Goal: Navigation & Orientation: Understand site structure

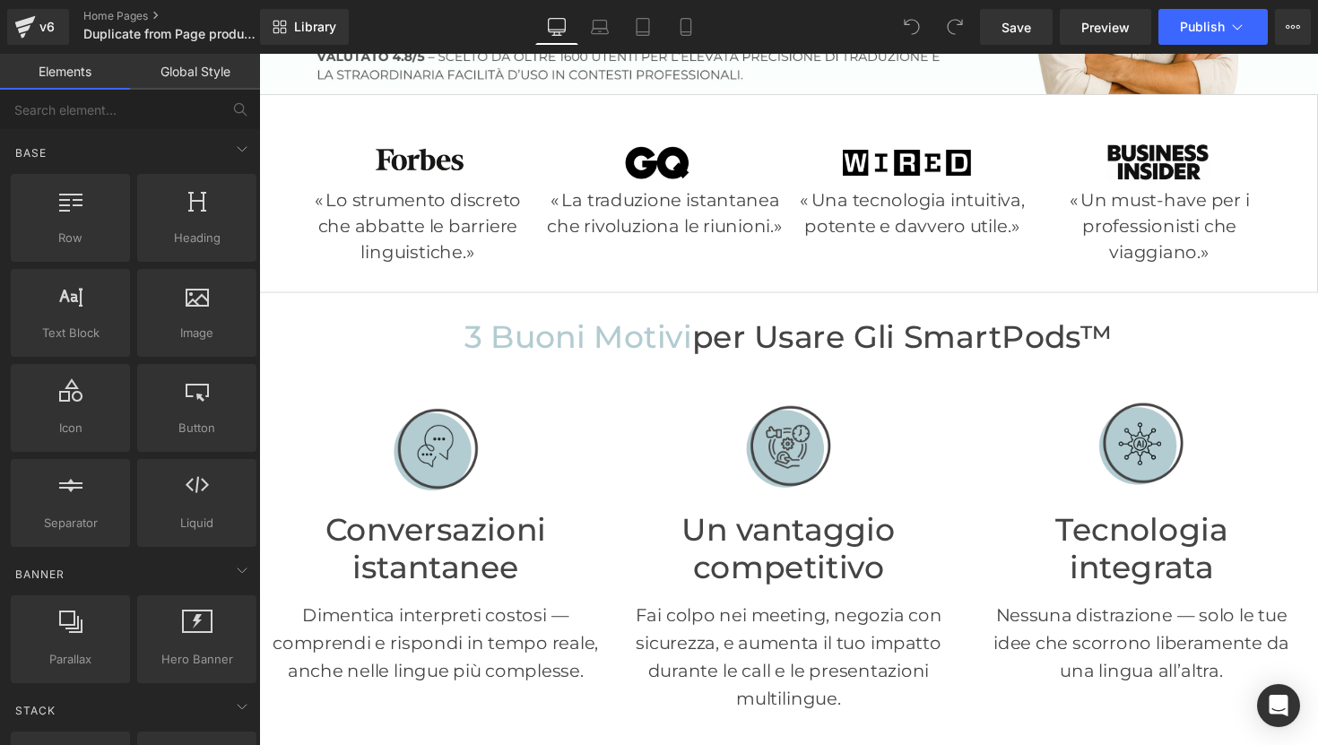
scroll to position [490, 0]
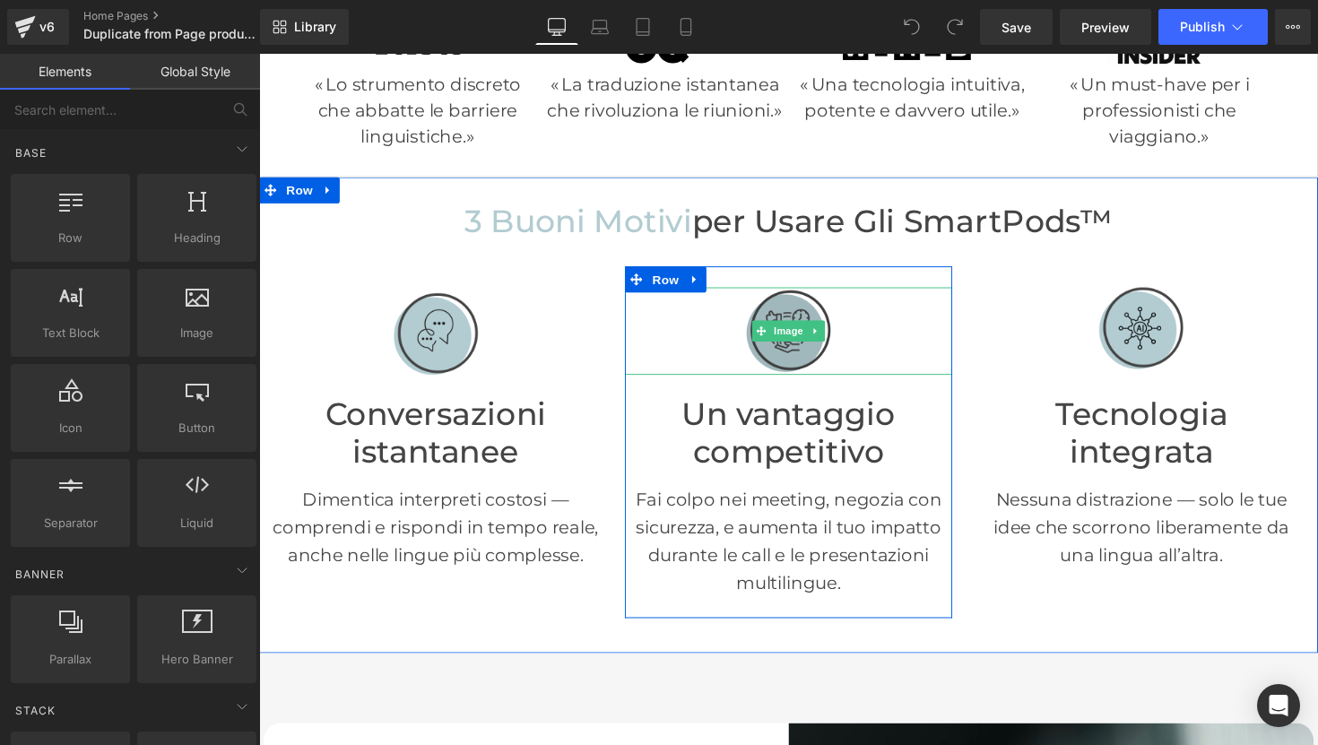
click at [799, 361] on img at bounding box center [802, 338] width 90 height 90
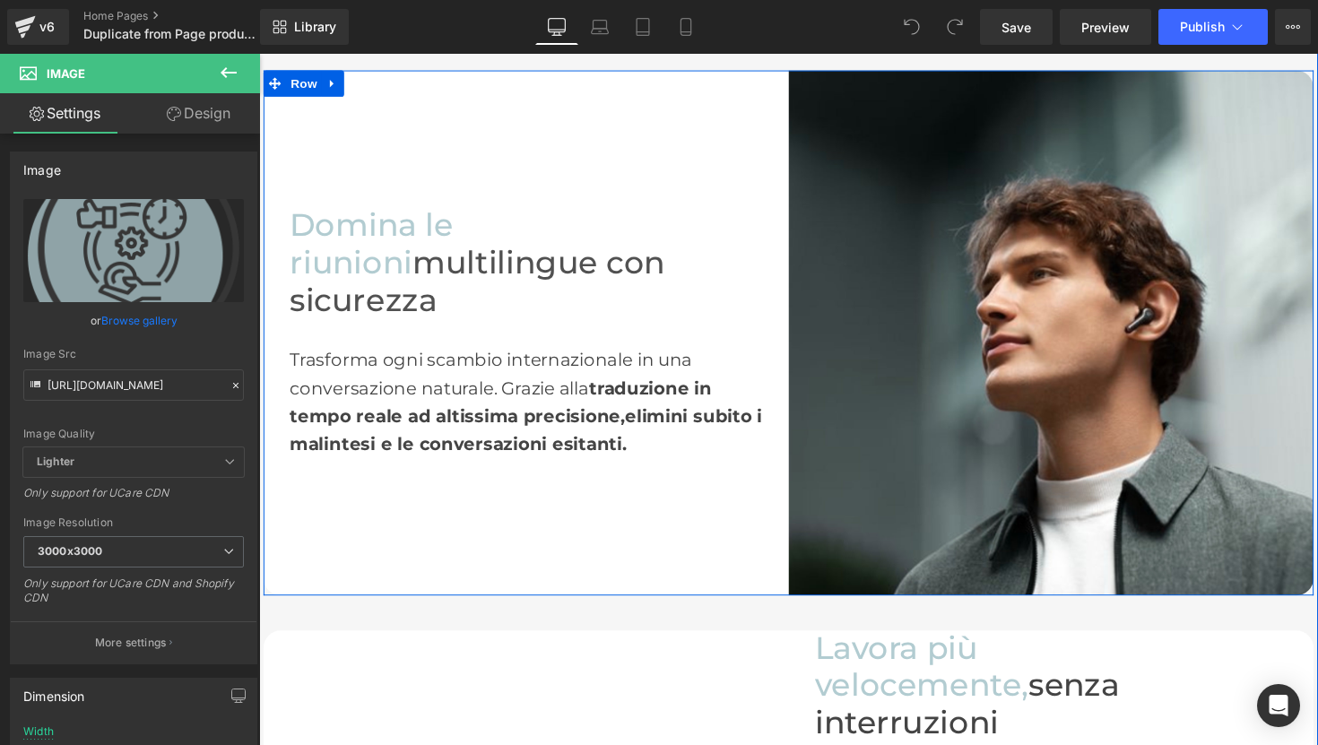
scroll to position [1156, 0]
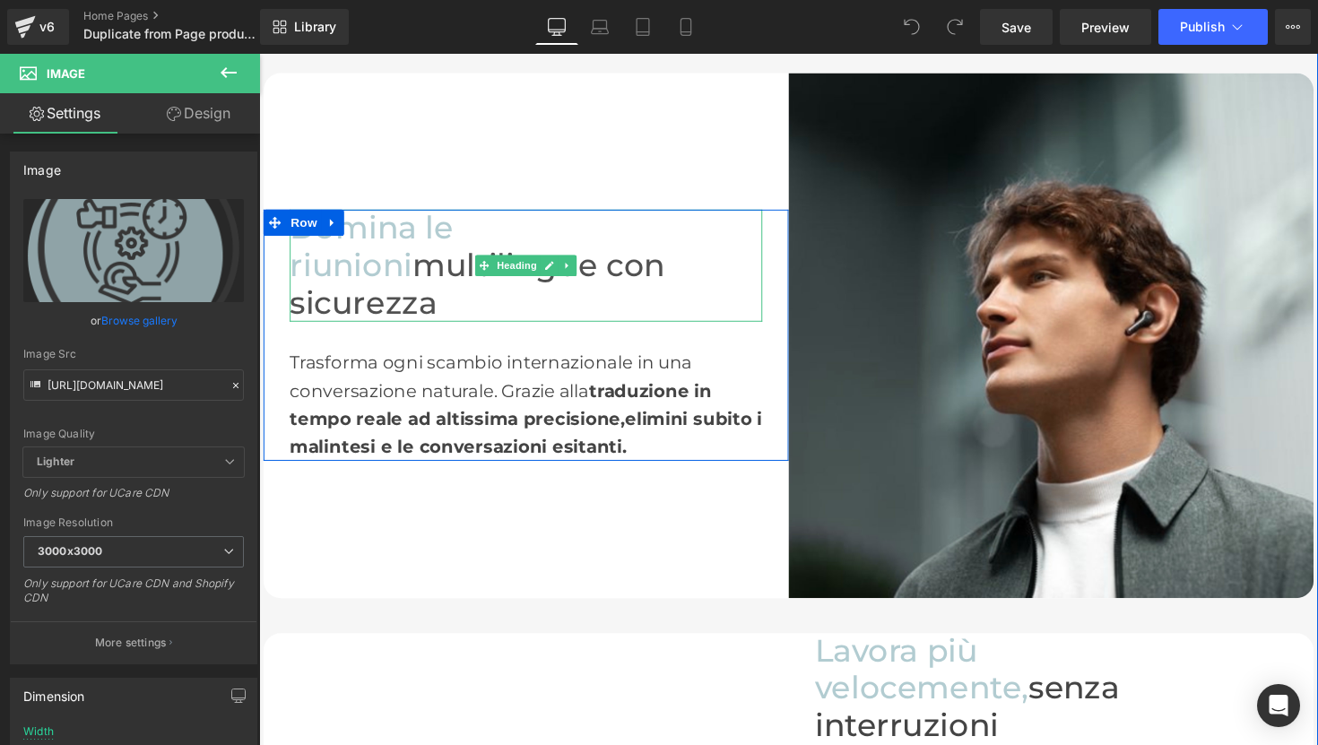
click at [458, 246] on span "Domina le riunioni" at bounding box center [375, 251] width 168 height 77
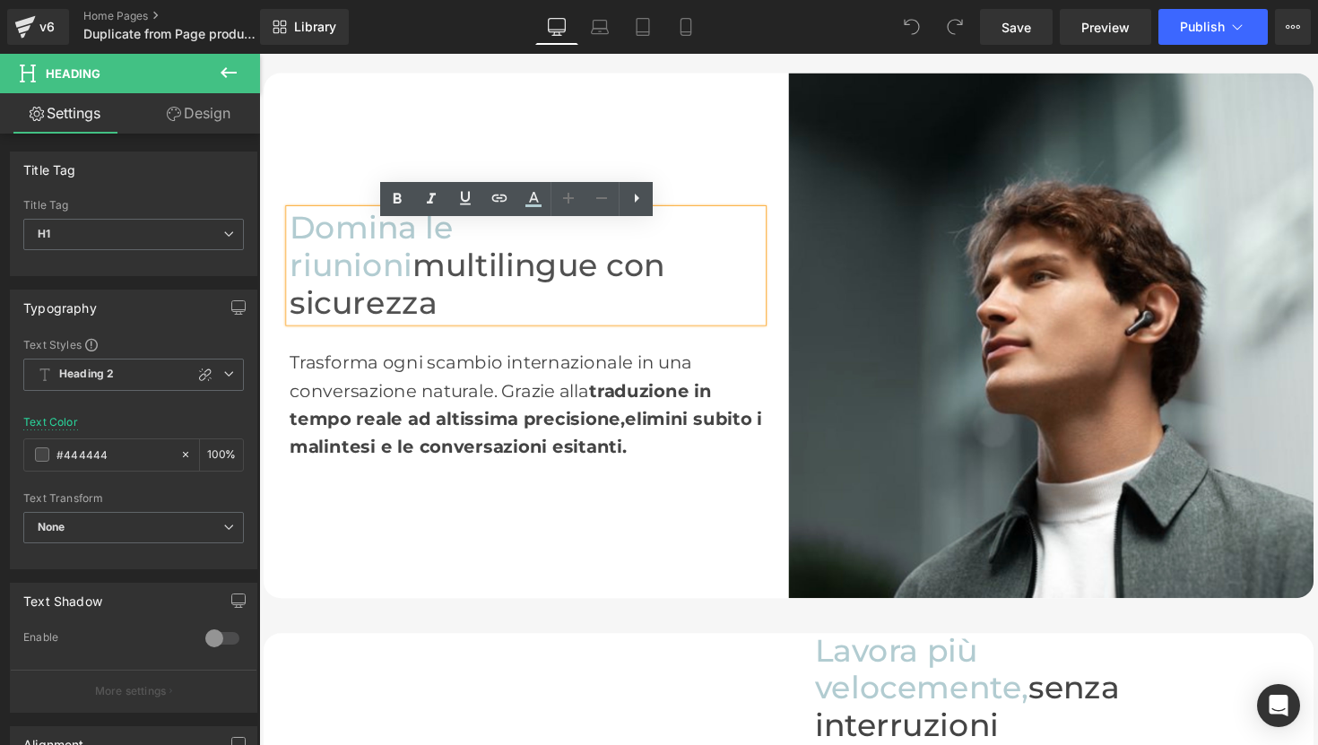
click at [458, 250] on span "Domina le riunioni" at bounding box center [375, 251] width 168 height 77
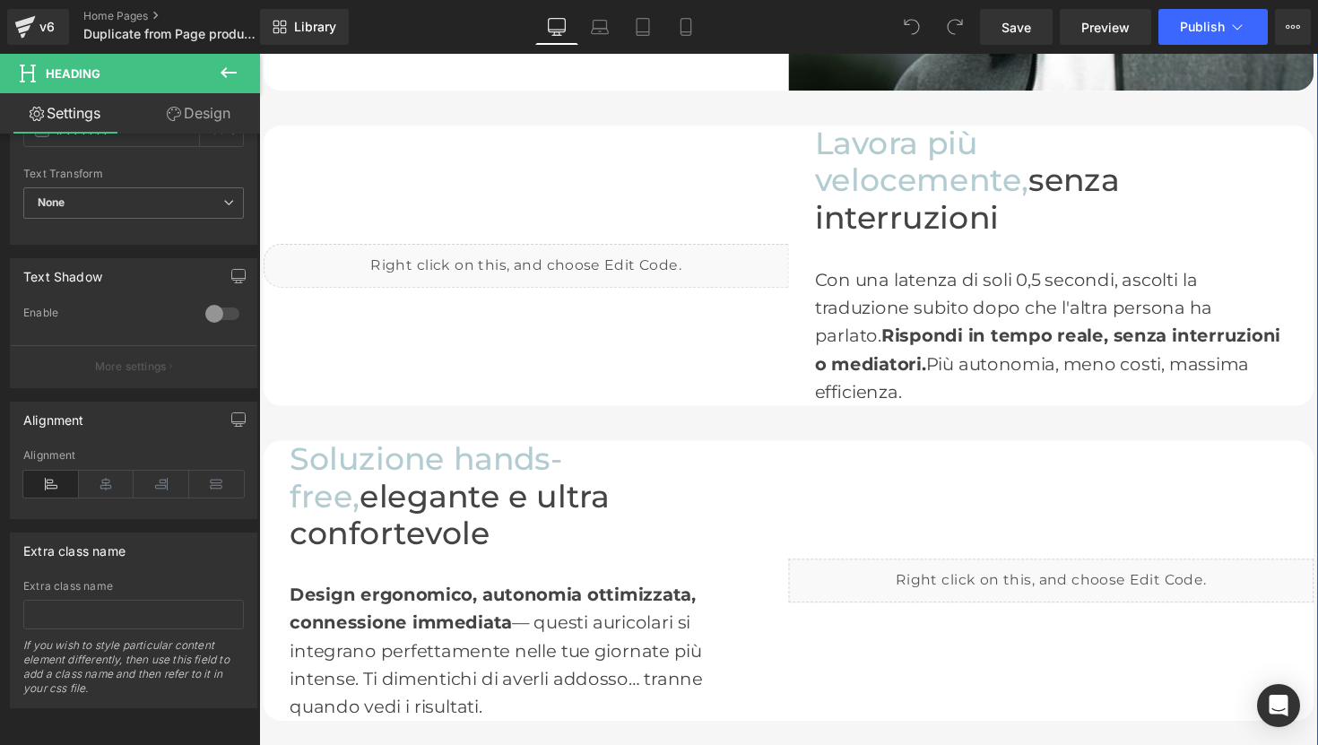
scroll to position [1677, 0]
click at [926, 158] on span "Lavora più velocemente," at bounding box center [938, 164] width 219 height 77
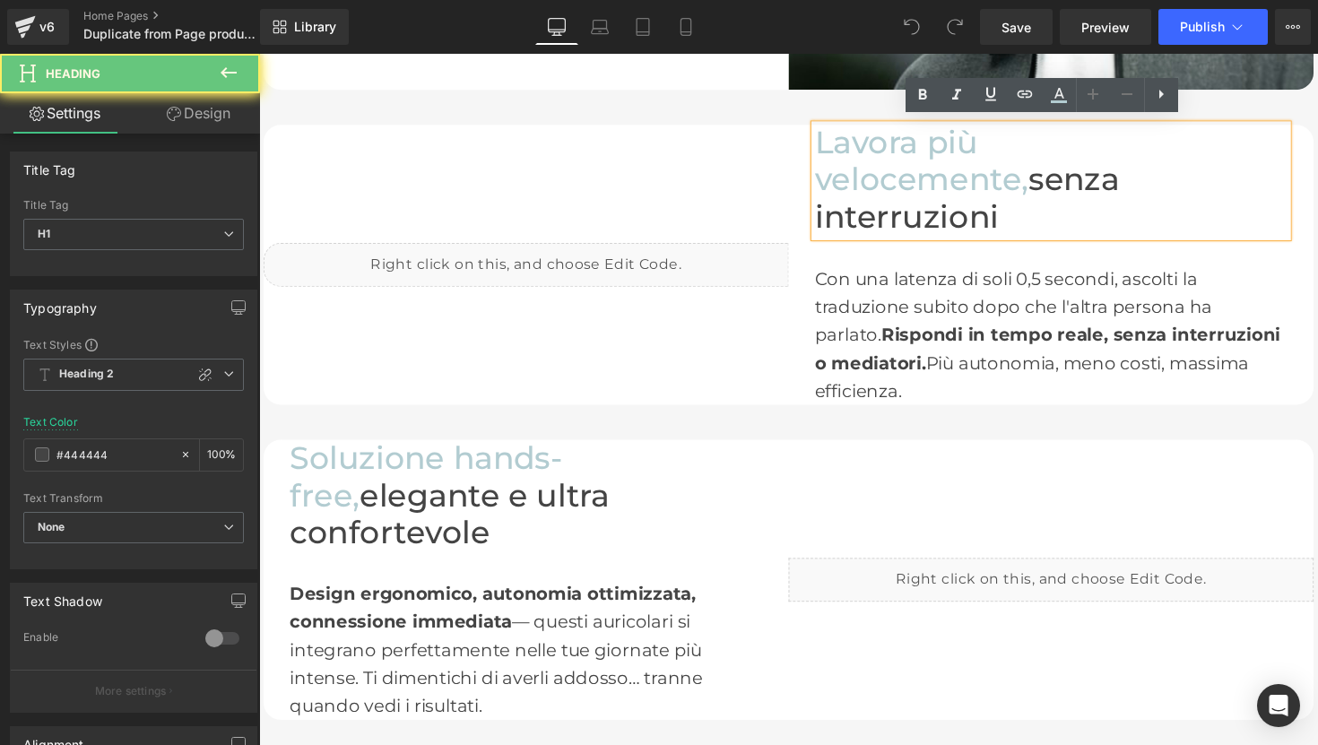
click at [934, 149] on span "Lavora più velocemente," at bounding box center [938, 164] width 219 height 77
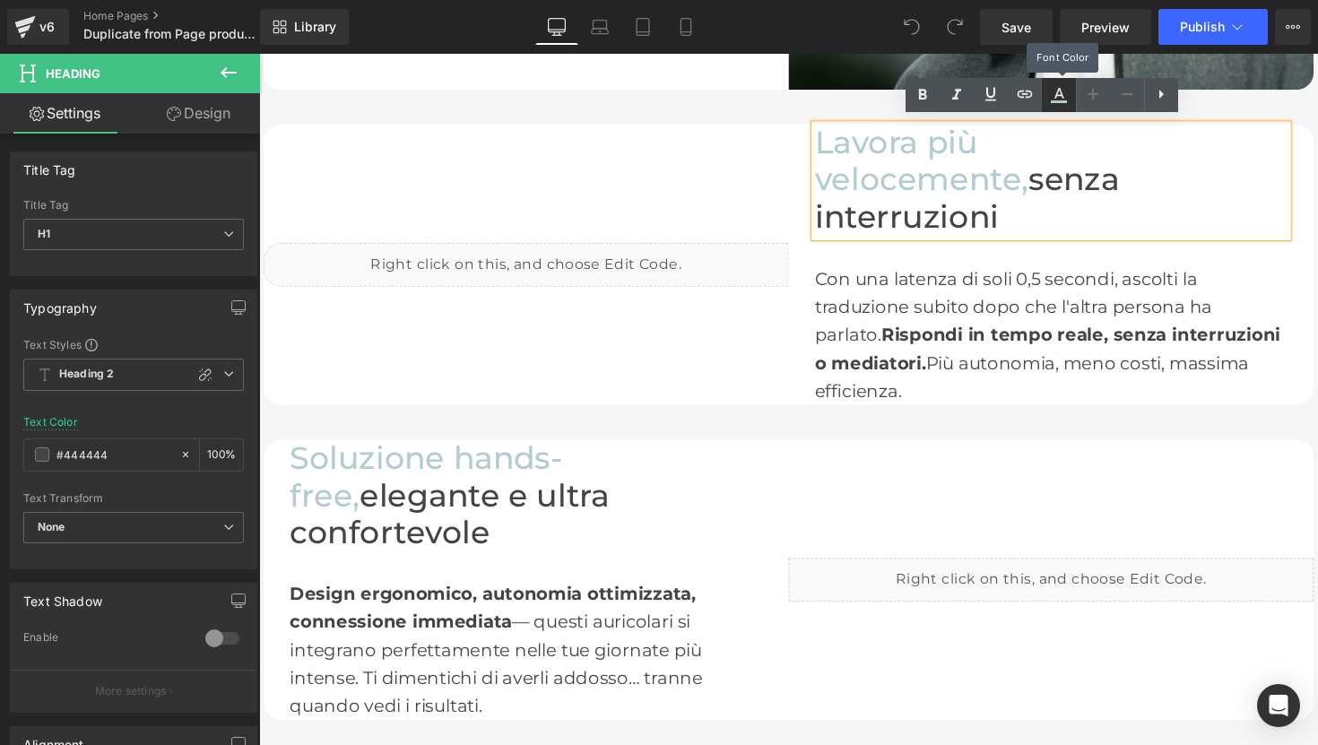
click at [1058, 95] on icon at bounding box center [1060, 93] width 10 height 11
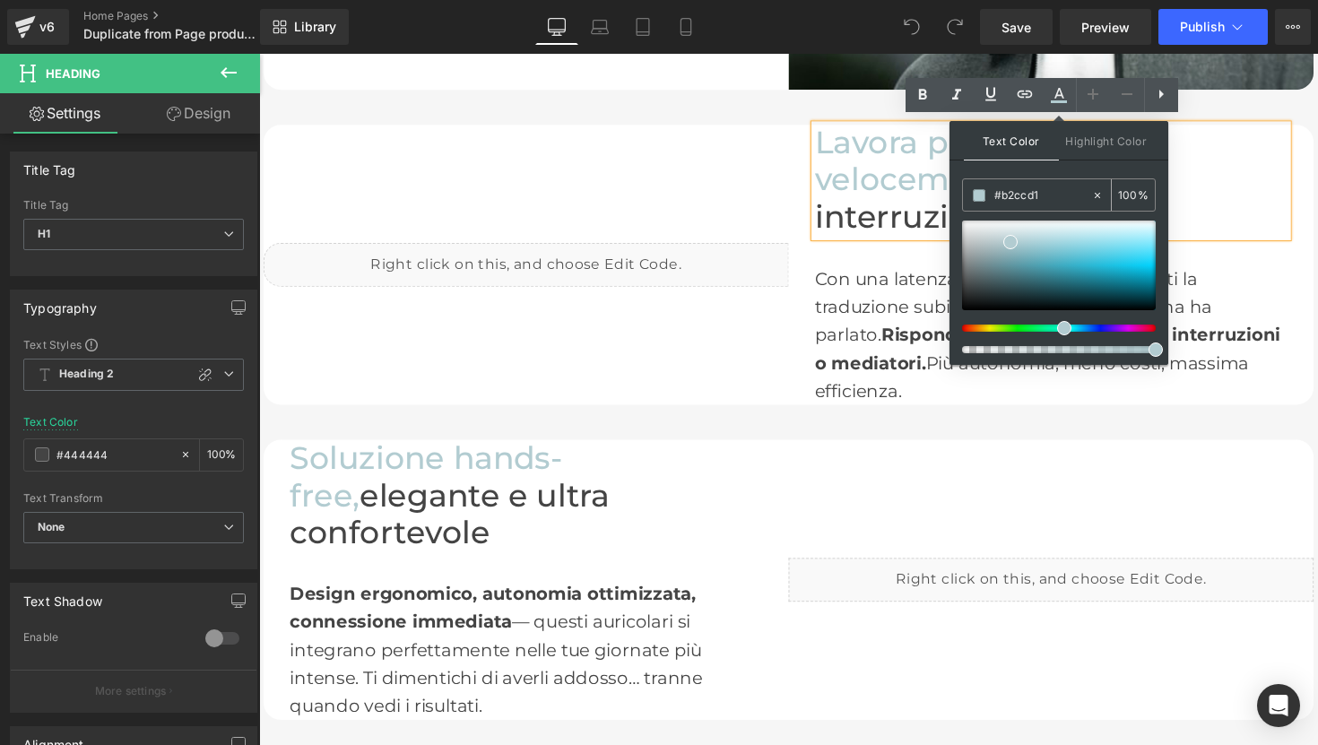
drag, startPoint x: 1057, startPoint y: 199, endPoint x: 961, endPoint y: 198, distance: 96.0
click at [963, 199] on div "#b2ccd1" at bounding box center [1027, 194] width 128 height 31
click at [1317, 352] on div "Lavora più velocemente, senza interruzioni Heading Con una latenza di soli 0,5 …" at bounding box center [1071, 269] width 538 height 287
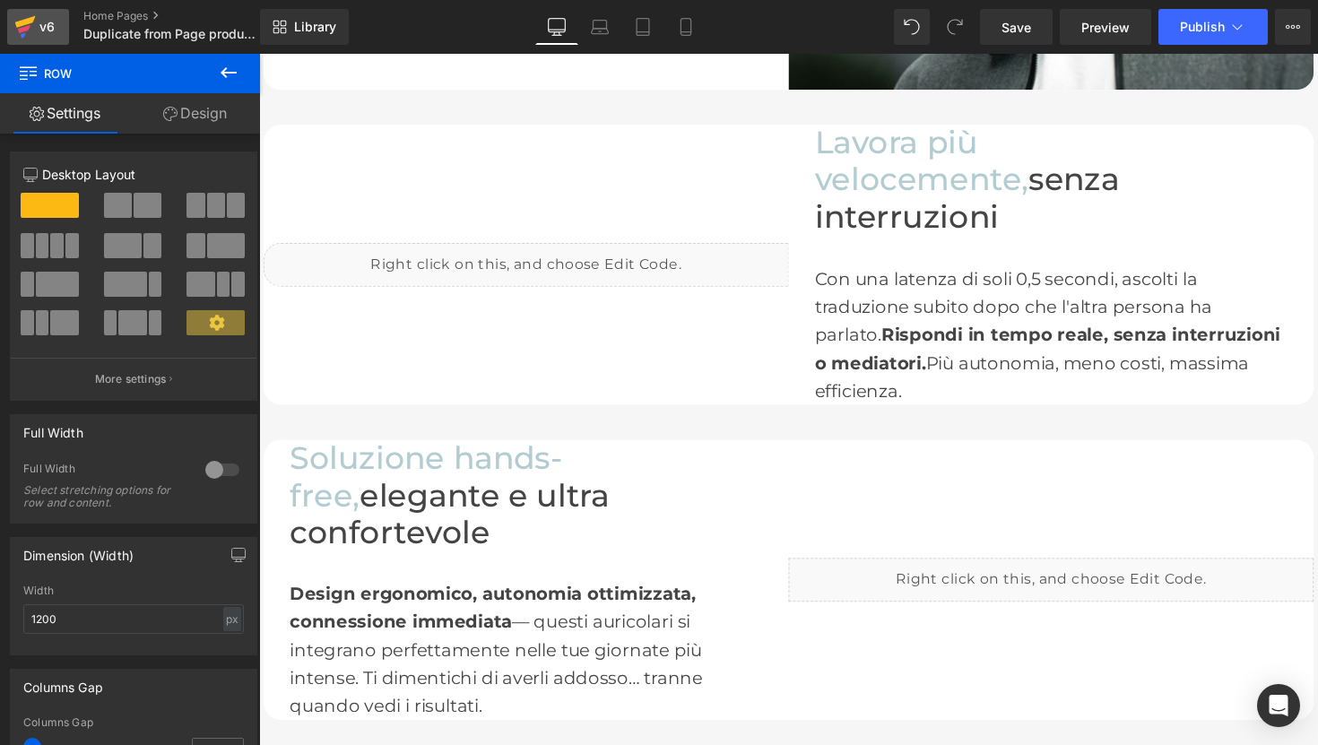
click at [50, 31] on div "v6" at bounding box center [47, 26] width 22 height 23
